Goal: Information Seeking & Learning: Learn about a topic

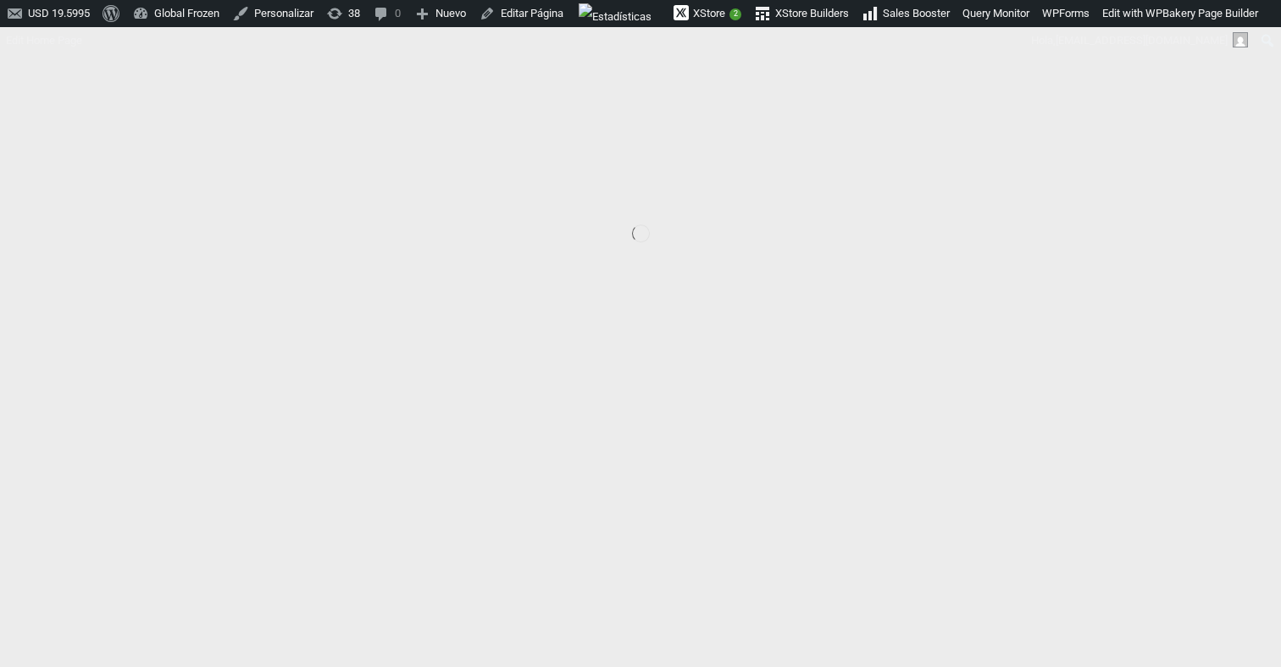
scroll to position [291, 0]
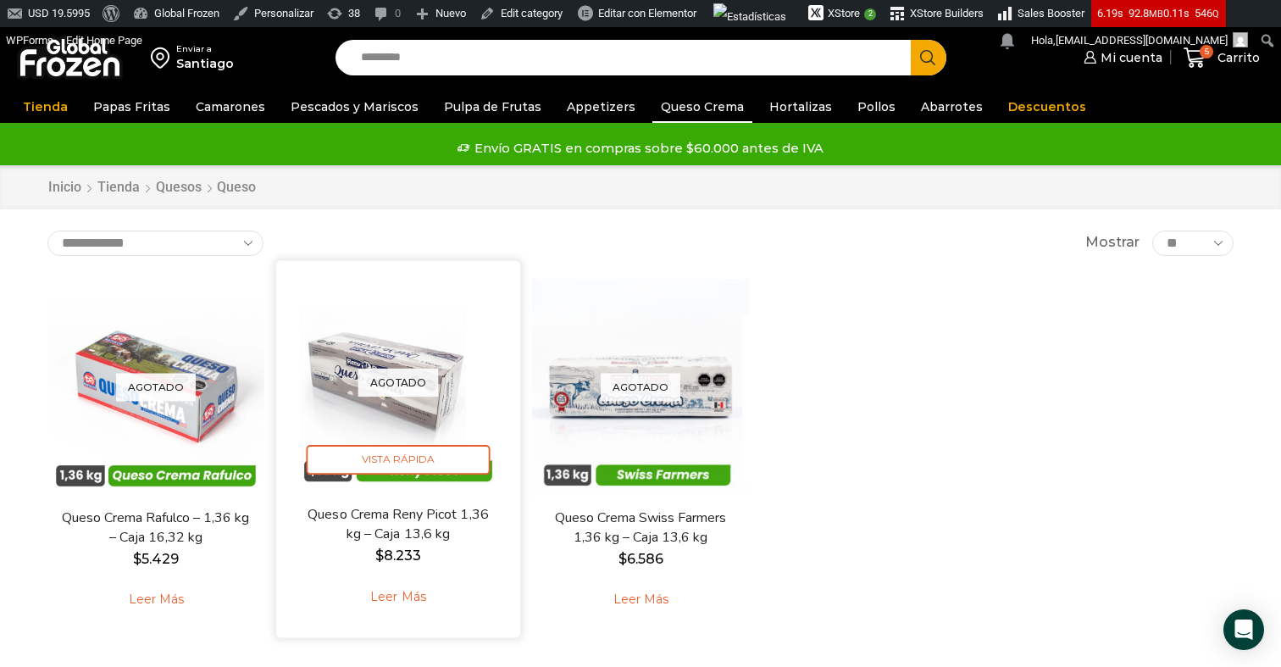
click at [428, 386] on p "Agotado" at bounding box center [398, 382] width 80 height 28
click at [381, 384] on p "Agotado" at bounding box center [398, 382] width 80 height 28
click at [409, 596] on link "Leer más" at bounding box center [398, 597] width 108 height 36
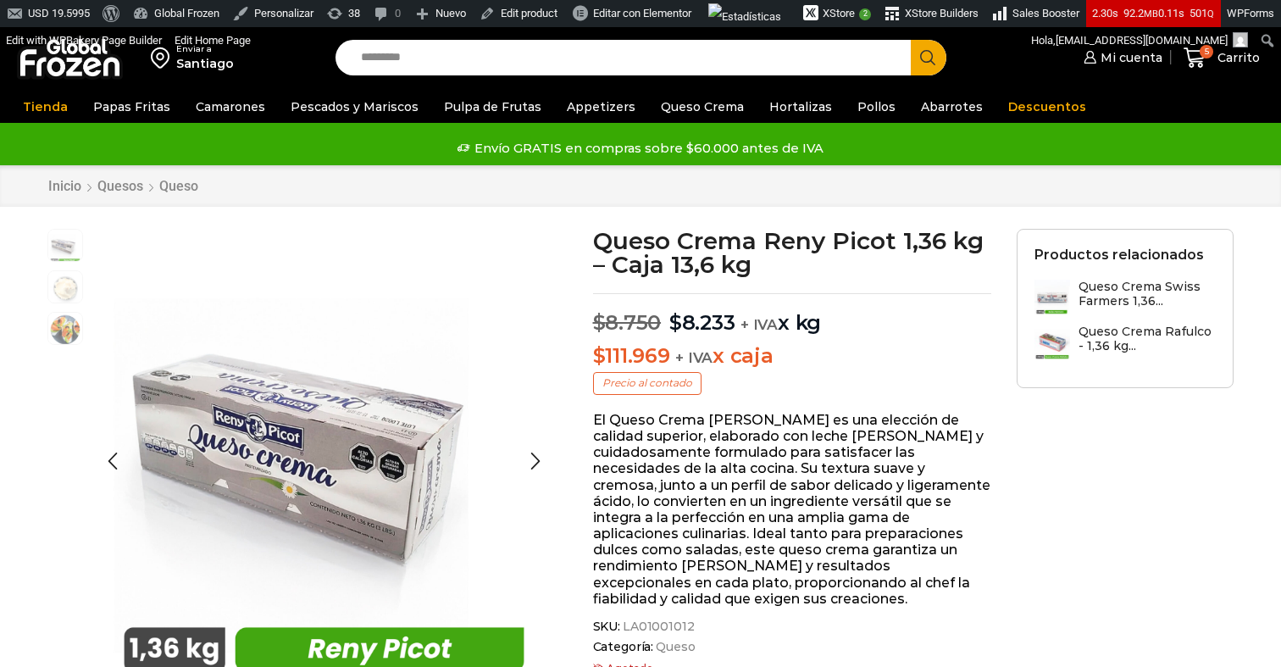
scroll to position [1, 0]
